Goal: Check status: Check status

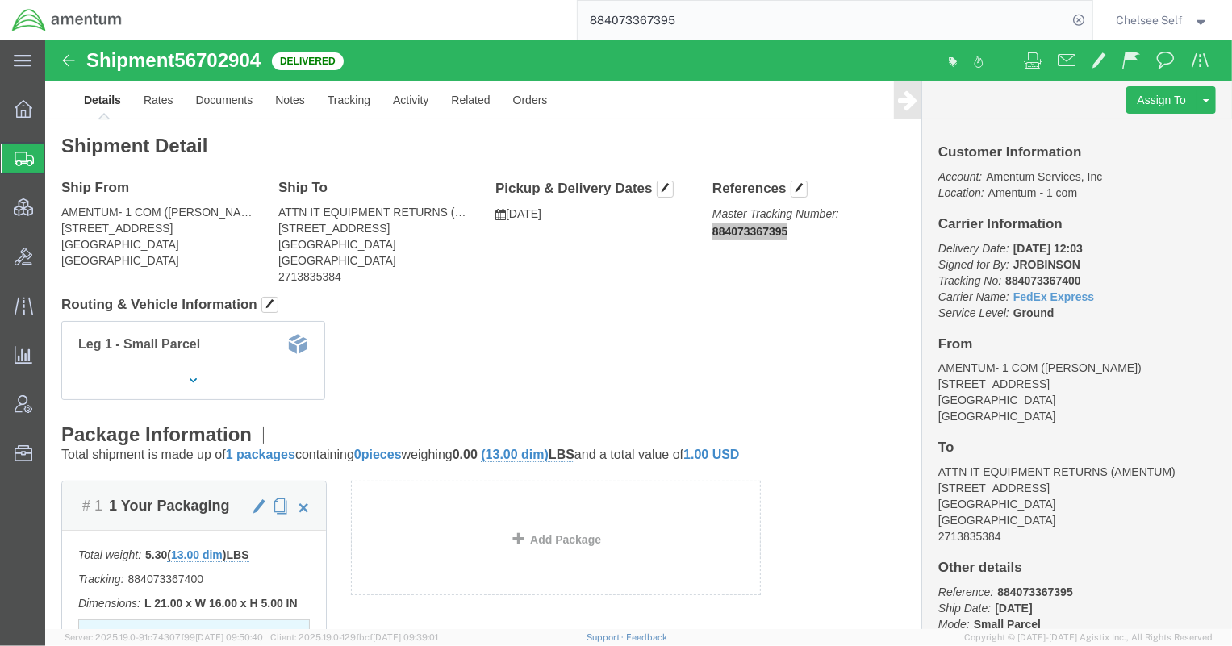
drag, startPoint x: 749, startPoint y: 18, endPoint x: 366, endPoint y: 24, distance: 382.6
click at [366, 24] on div "884073367395" at bounding box center [613, 20] width 959 height 40
paste input "S00252200"
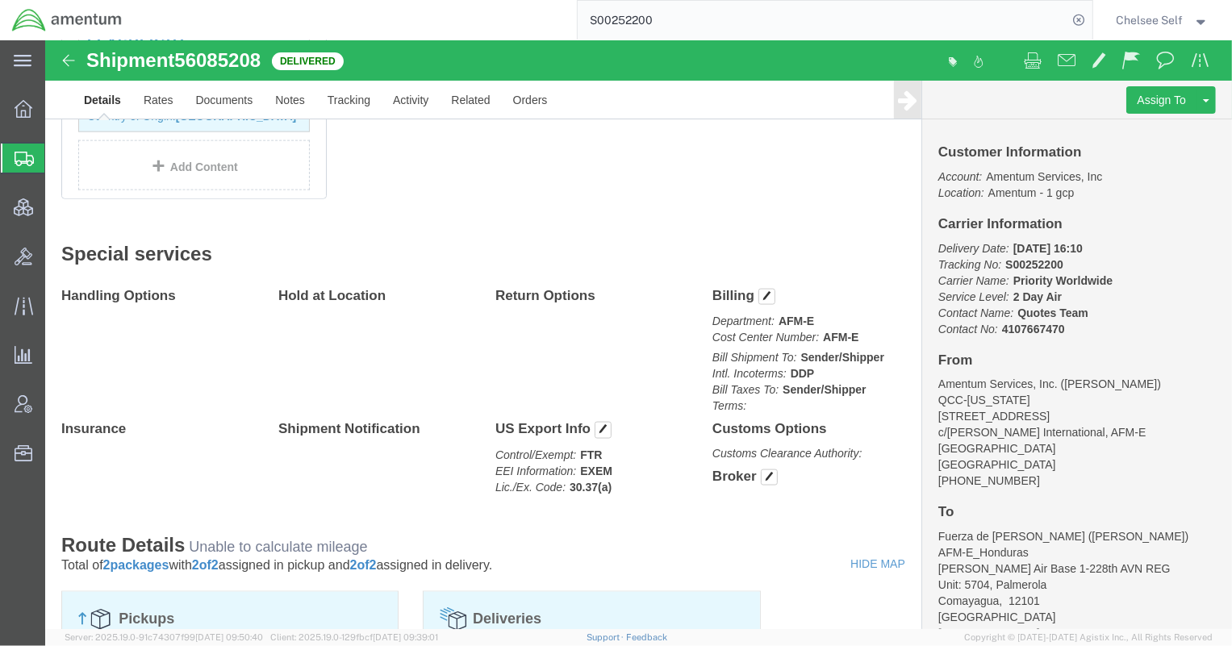
scroll to position [1540, 0]
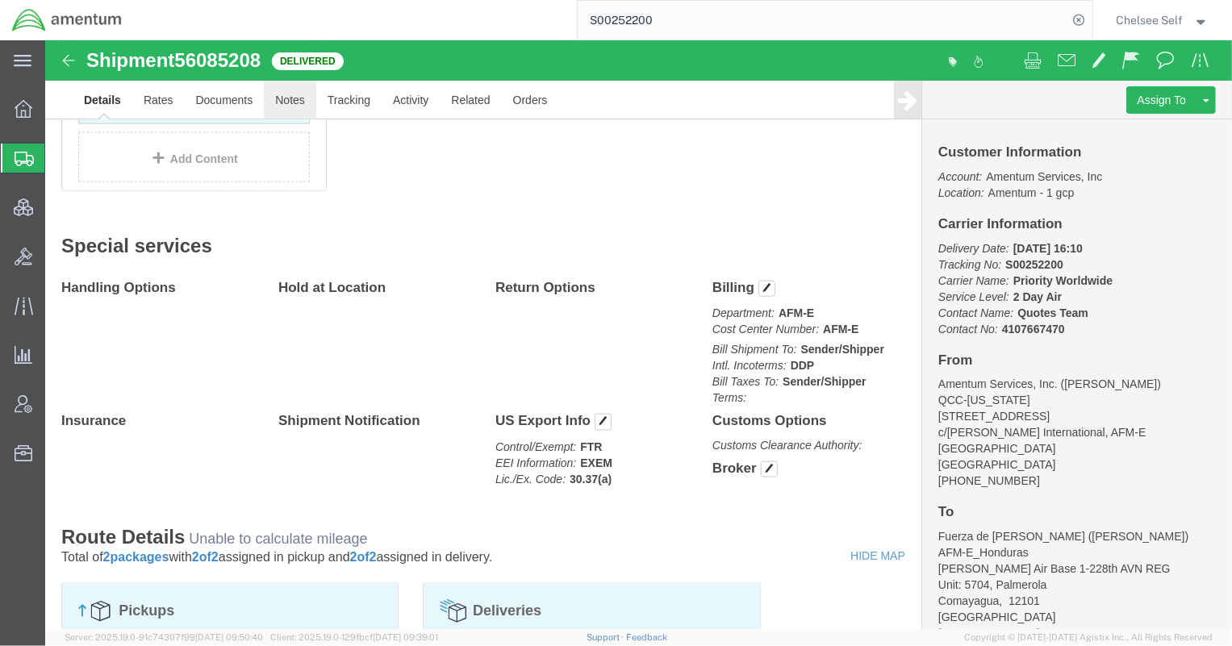
click link "Notes"
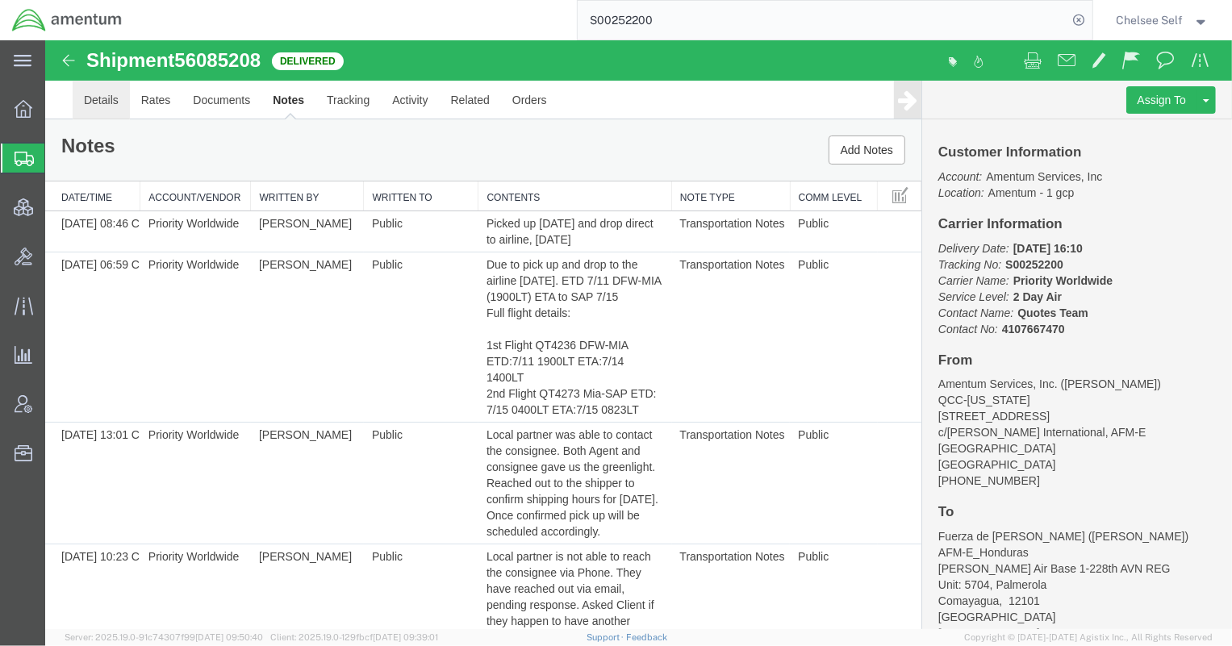
click at [98, 102] on link "Details" at bounding box center [100, 99] width 57 height 39
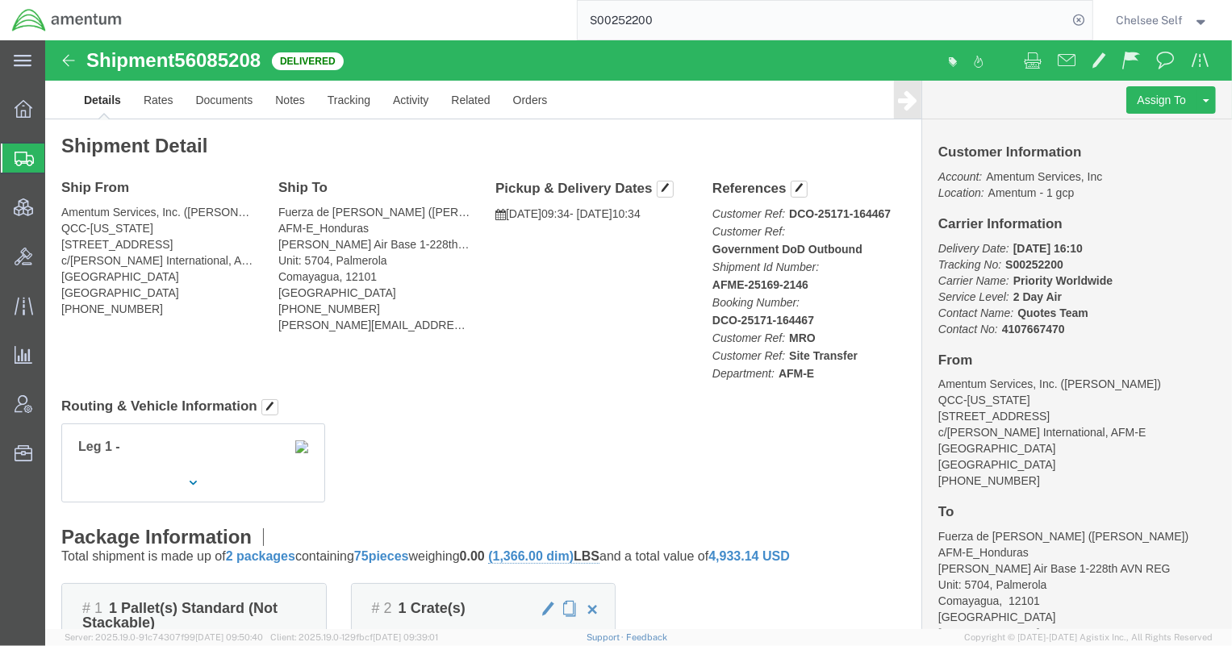
drag, startPoint x: 704, startPoint y: 16, endPoint x: 452, endPoint y: -1, distance: 252.3
click at [452, 0] on html "main_menu Created with Sketch. Collapse Menu Overview Shipments Shipment Manage…" at bounding box center [616, 323] width 1232 height 646
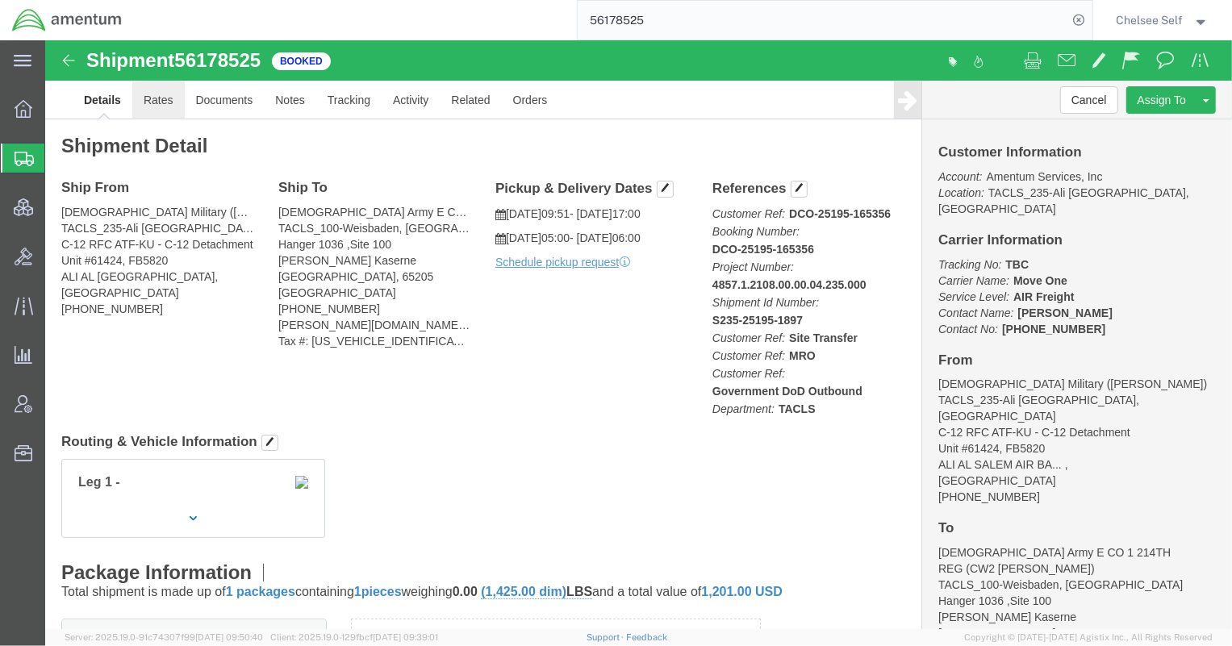
click link "Rates"
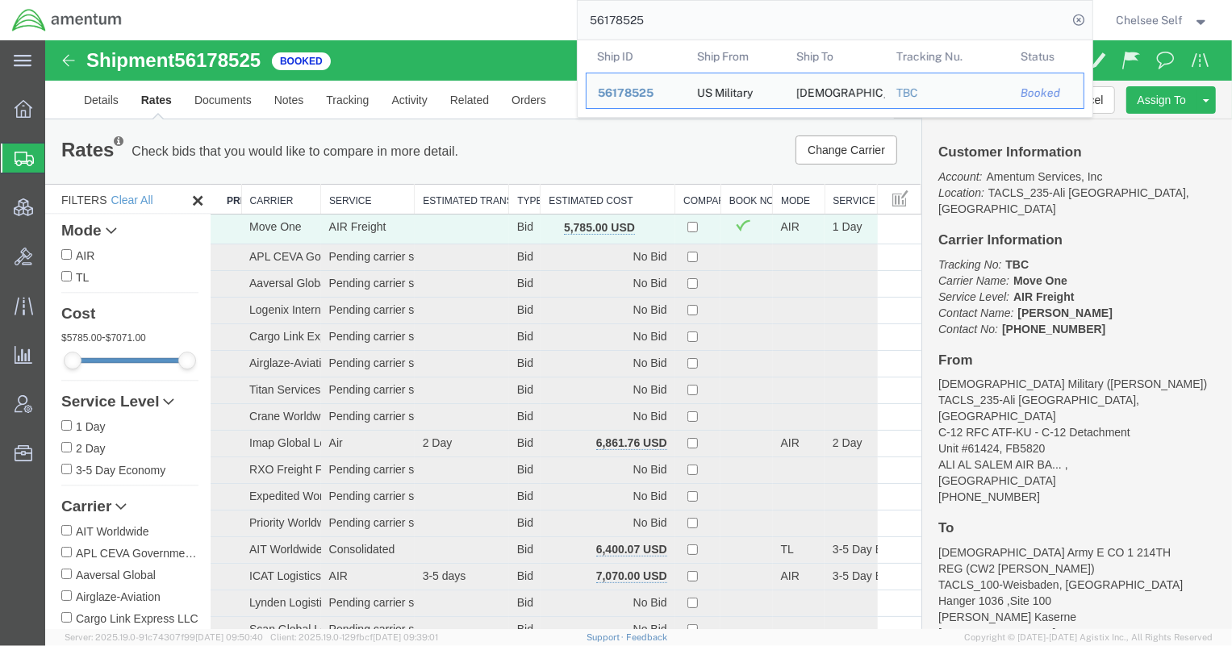
drag, startPoint x: 703, startPoint y: 26, endPoint x: 440, endPoint y: 19, distance: 263.1
click at [441, 19] on div "56178525 Ship ID Ship From Ship To Tracking Nu. Status Ship ID 56178525 Ship Fr…" at bounding box center [613, 20] width 959 height 40
paste input "392981115106"
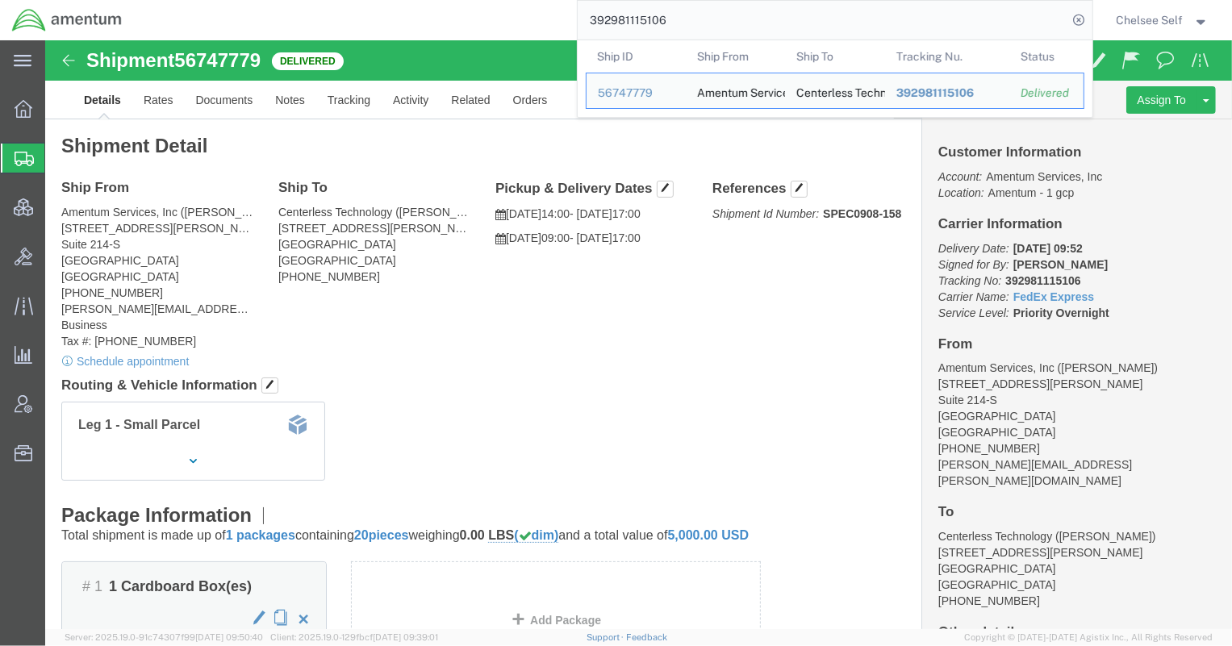
click at [700, 15] on input "392981115106" at bounding box center [823, 20] width 491 height 39
click at [950, 92] on span "392981115106" at bounding box center [934, 92] width 77 height 13
drag, startPoint x: 717, startPoint y: 19, endPoint x: 435, endPoint y: -3, distance: 282.5
click at [435, 0] on html "main_menu Created with Sketch. Collapse Menu Overview Shipments Shipment Manage…" at bounding box center [616, 323] width 1232 height 646
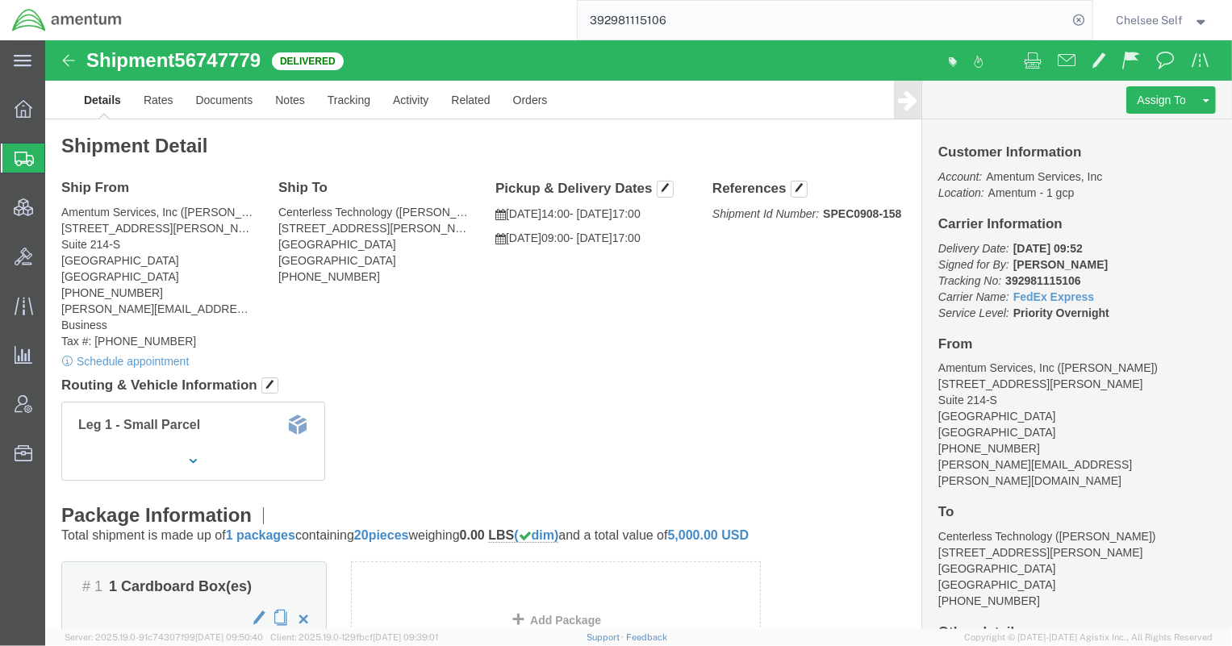
paste input "408543199"
type input "392408543199"
